Goal: Find specific page/section: Find specific page/section

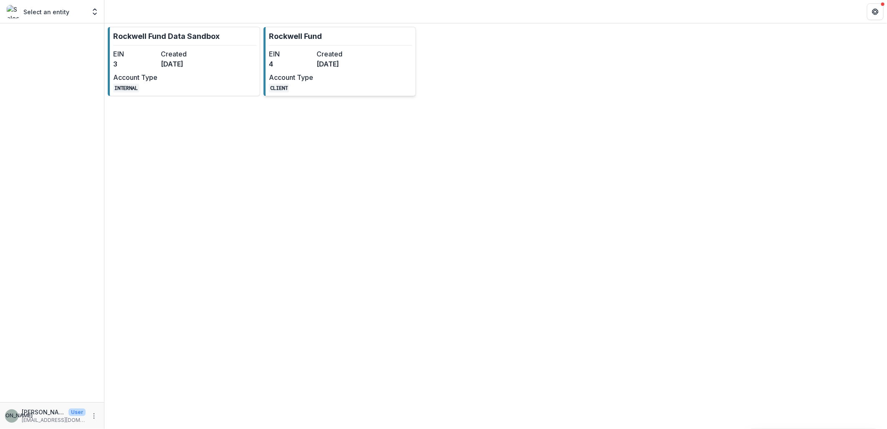
click at [324, 78] on div "EIN 4 Created [DATE] Account Type CLIENT" at bounding box center [315, 70] width 92 height 43
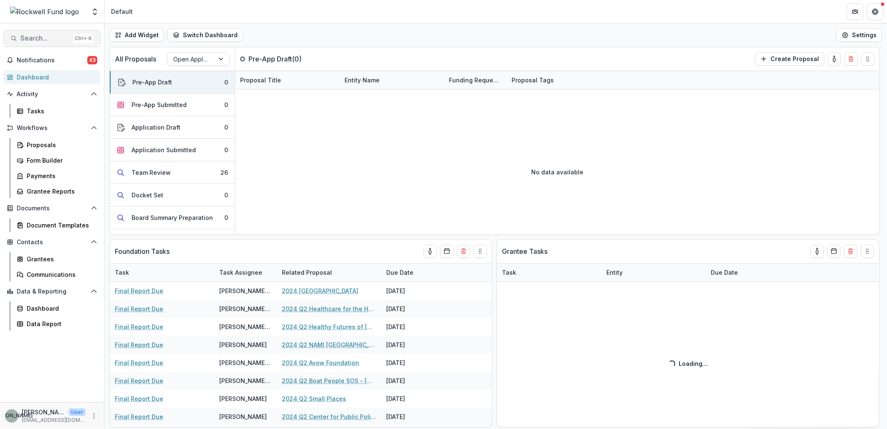
click at [36, 35] on span "Search..." at bounding box center [44, 38] width 49 height 8
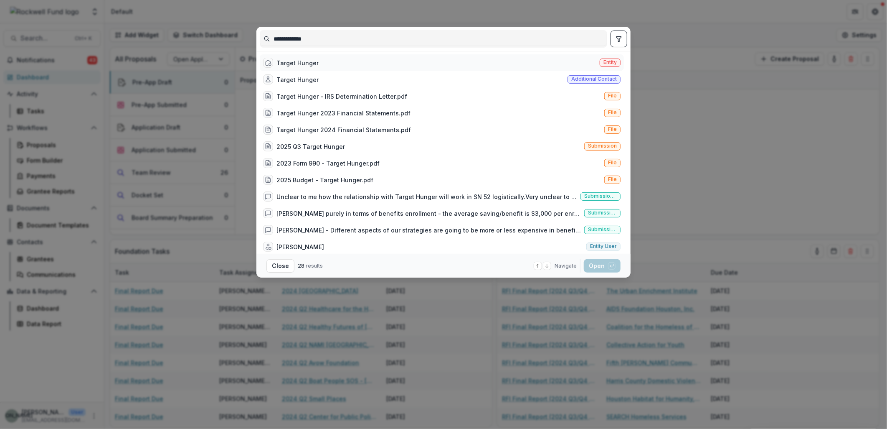
type input "**********"
click at [302, 63] on div "Target Hunger" at bounding box center [298, 62] width 42 height 9
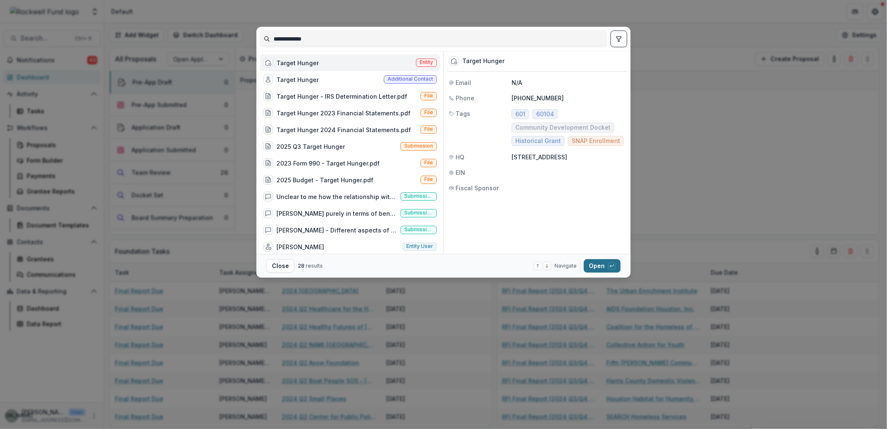
click at [613, 267] on icon "button" at bounding box center [611, 265] width 5 height 5
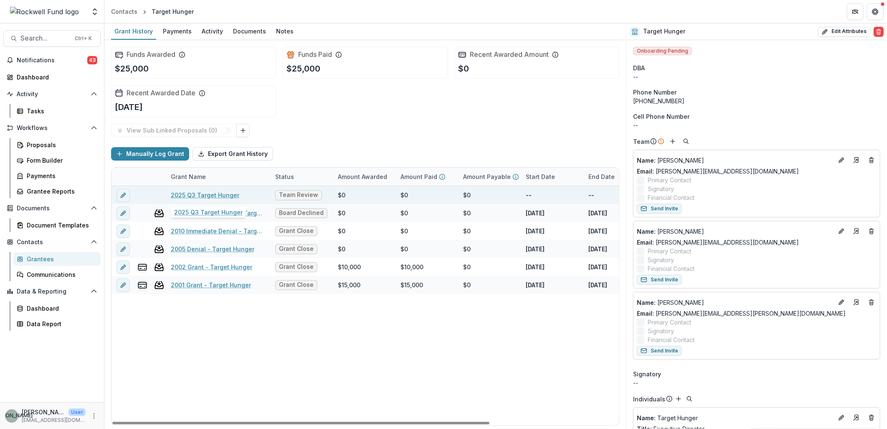
click at [205, 192] on link "2025 Q3 Target Hunger" at bounding box center [205, 194] width 69 height 9
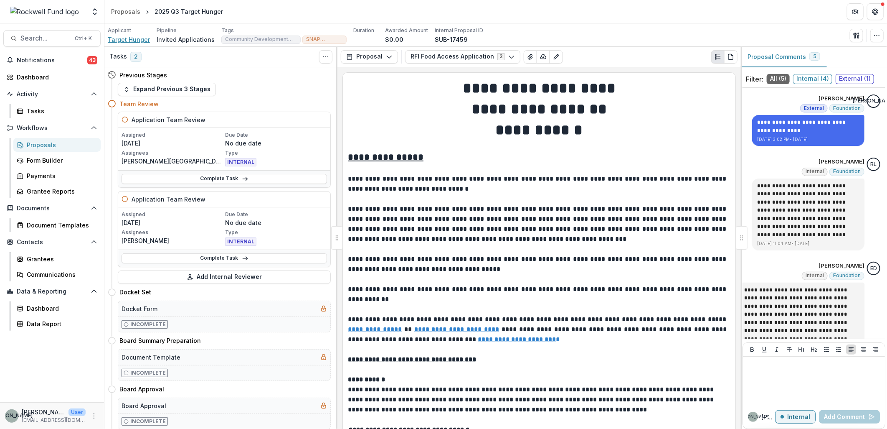
click at [120, 39] on span "Target Hunger" at bounding box center [129, 39] width 42 height 9
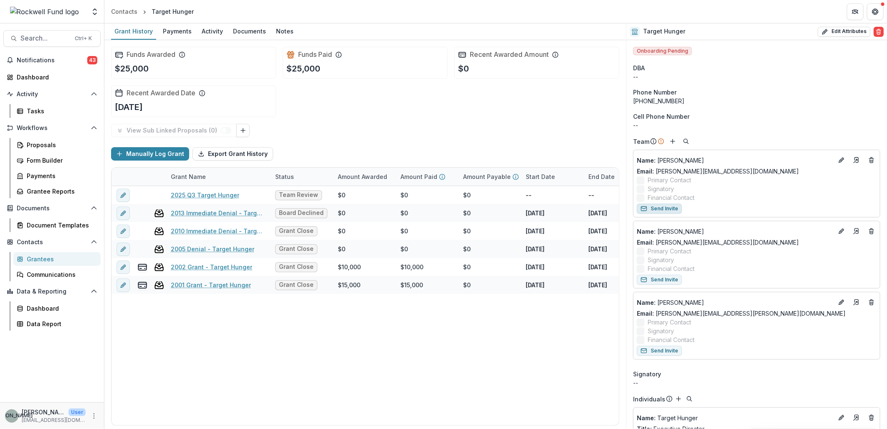
click at [662, 207] on button "Send Invite" at bounding box center [659, 208] width 45 height 10
click at [668, 279] on button "Send Invite" at bounding box center [659, 279] width 45 height 10
click at [671, 353] on button "Send Invite" at bounding box center [659, 350] width 45 height 10
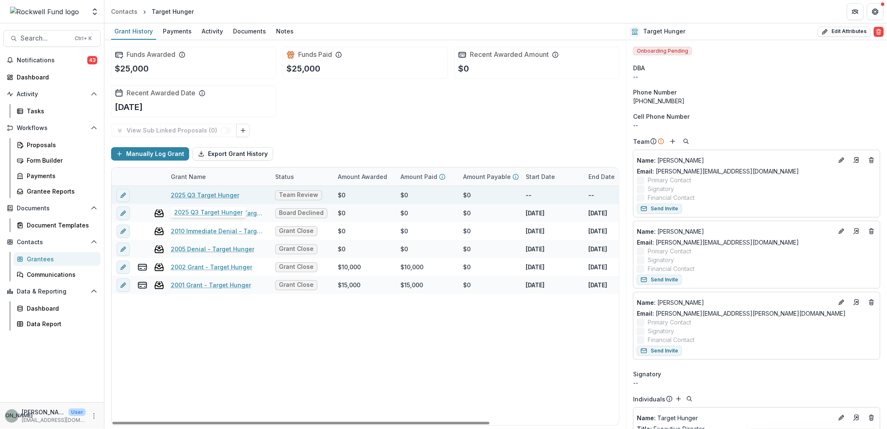
click at [206, 193] on link "2025 Q3 Target Hunger" at bounding box center [205, 194] width 69 height 9
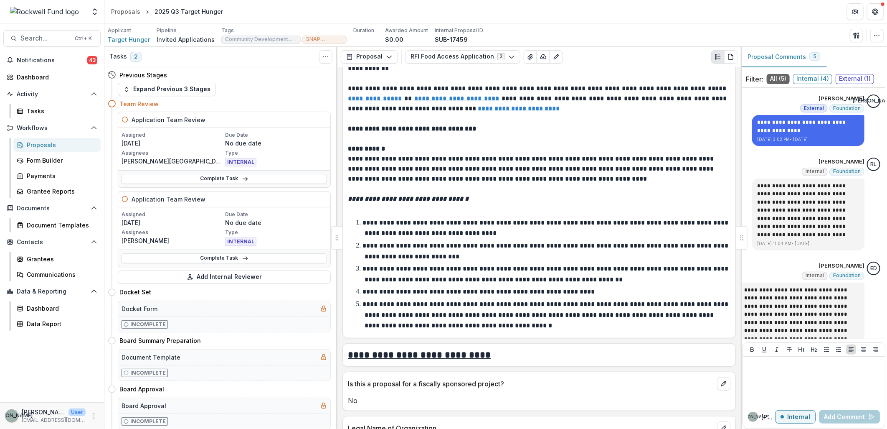
scroll to position [232, 0]
